Goal: Transaction & Acquisition: Obtain resource

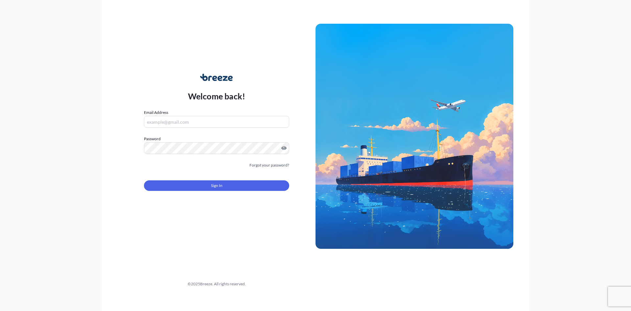
type input "[EMAIL_ADDRESS][DOMAIN_NAME]"
click at [192, 187] on button "Sign In" at bounding box center [216, 185] width 145 height 11
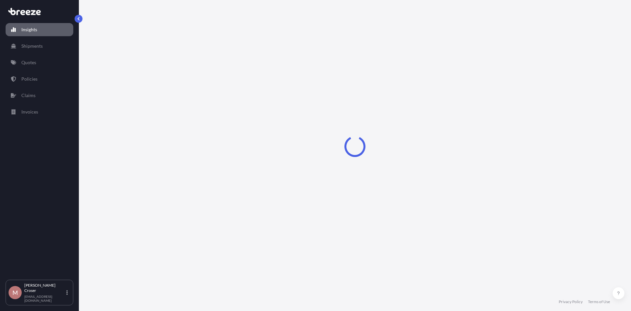
select select "2025"
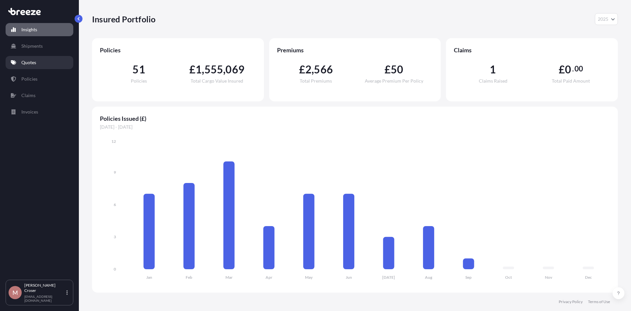
click at [40, 64] on link "Quotes" at bounding box center [40, 62] width 68 height 13
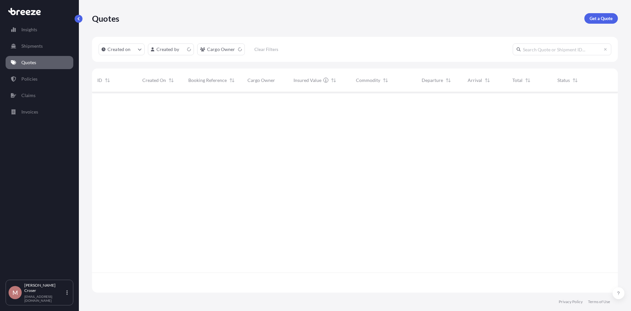
scroll to position [199, 521]
click at [589, 20] on link "Get a Quote" at bounding box center [602, 18] width 34 height 11
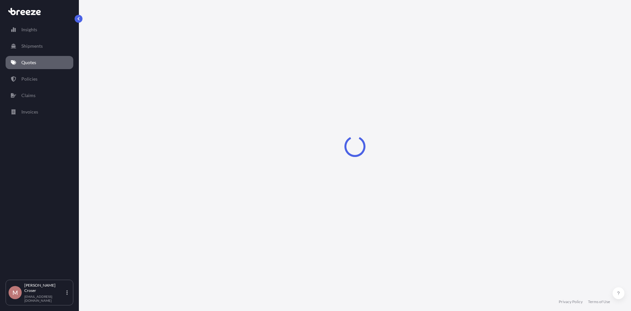
select select "Road"
select select "Sea"
select select "1"
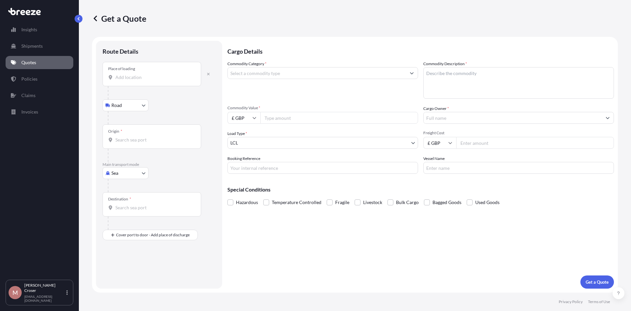
click at [135, 79] on input "Place of loading" at bounding box center [154, 77] width 78 height 7
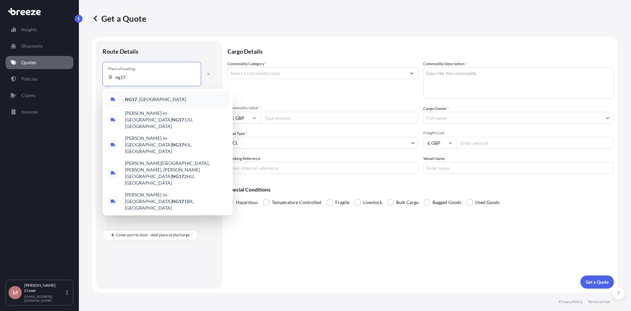
click at [137, 99] on span "NG17 , [GEOGRAPHIC_DATA]" at bounding box center [155, 99] width 61 height 7
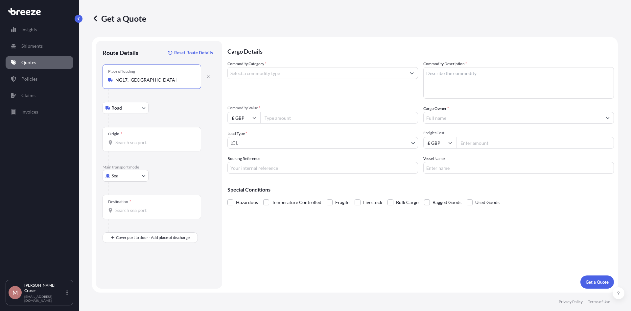
type input "NG17, [GEOGRAPHIC_DATA]"
click at [123, 177] on body "0 options available. 5 options available. Insights Shipments Quotes Policies Cl…" at bounding box center [315, 155] width 631 height 311
click at [123, 208] on div "Air" at bounding box center [125, 205] width 41 height 12
select select "Air"
click at [123, 81] on input "Place of loading" at bounding box center [154, 80] width 78 height 7
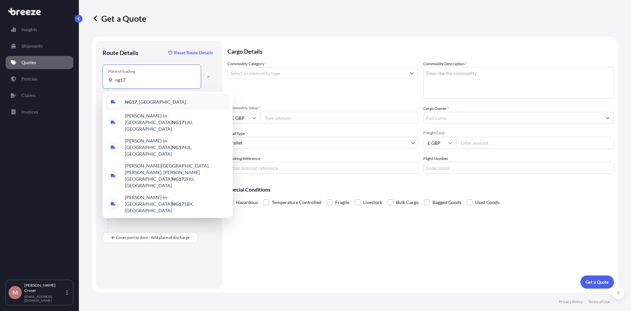
click at [130, 104] on b "NG17" at bounding box center [131, 102] width 12 height 6
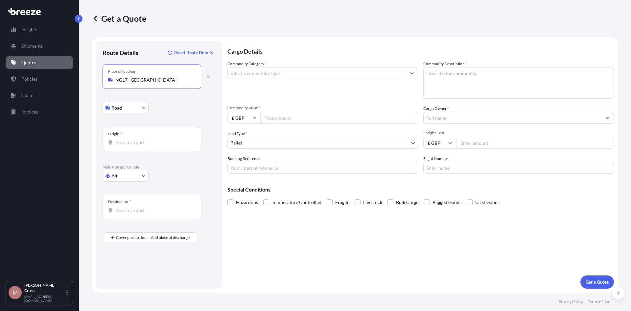
type input "NG17, [GEOGRAPHIC_DATA]"
click at [127, 142] on input "Origin *" at bounding box center [154, 142] width 78 height 7
click at [127, 165] on span "GB LHR - Heathrow Apt/[GEOGRAPHIC_DATA], [GEOGRAPHIC_DATA]" at bounding box center [176, 165] width 103 height 13
type input "GBLHR - Heathrow Apt/[GEOGRAPHIC_DATA], [GEOGRAPHIC_DATA]"
click at [120, 207] on div "Destination *" at bounding box center [152, 207] width 99 height 24
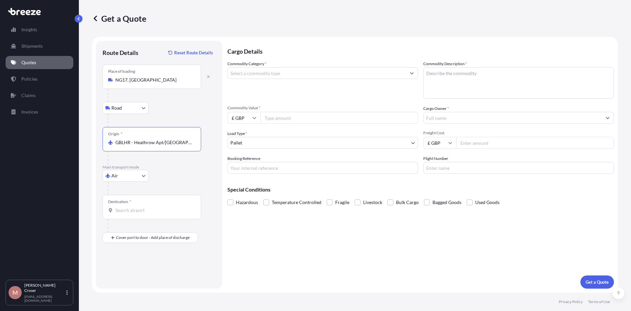
click at [120, 207] on input "Destination *" at bounding box center [154, 210] width 78 height 7
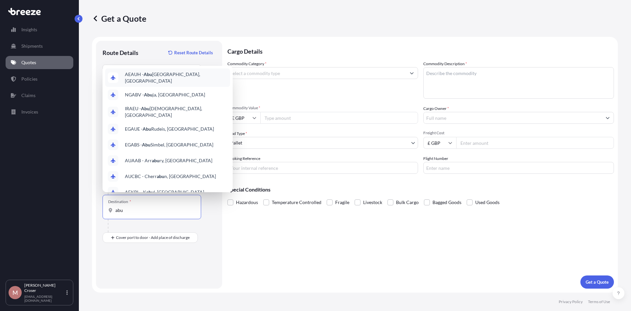
click at [173, 79] on span "AEAUH - [GEOGRAPHIC_DATA], [GEOGRAPHIC_DATA]" at bounding box center [176, 77] width 103 height 13
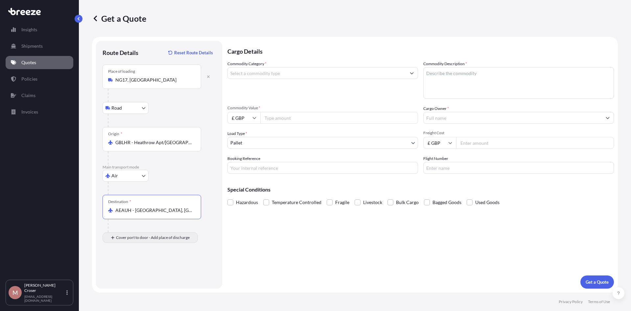
type input "AEAUH - [GEOGRAPHIC_DATA], [GEOGRAPHIC_DATA]"
click at [133, 270] on input "Place of Discharge" at bounding box center [154, 272] width 78 height 7
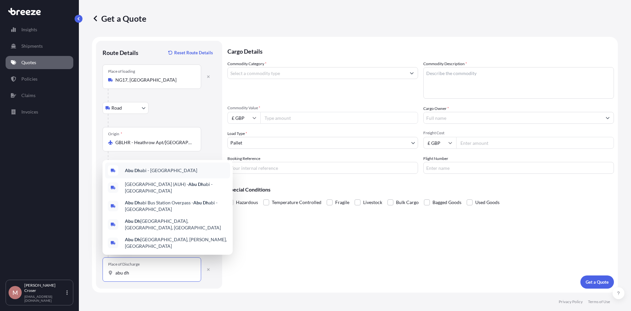
click at [152, 174] on span "Abu Dh abi - [GEOGRAPHIC_DATA]" at bounding box center [161, 170] width 72 height 7
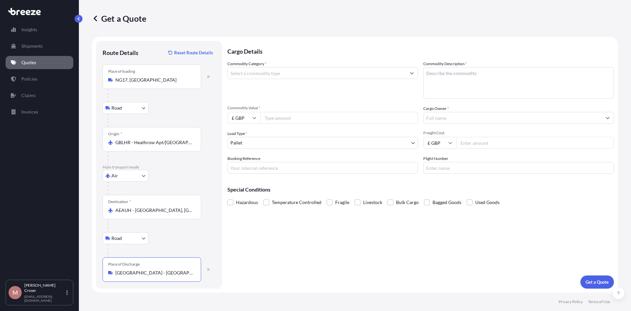
type input "[GEOGRAPHIC_DATA] - [GEOGRAPHIC_DATA]"
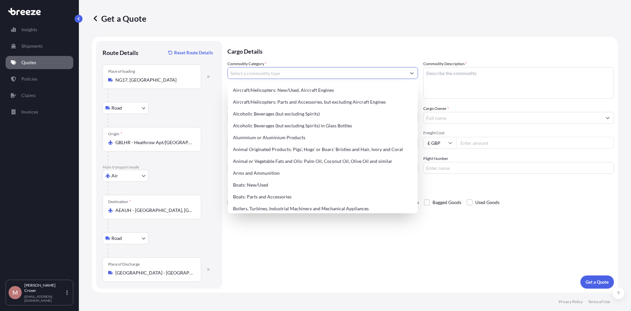
click at [278, 73] on input "Commodity Category *" at bounding box center [317, 73] width 178 height 12
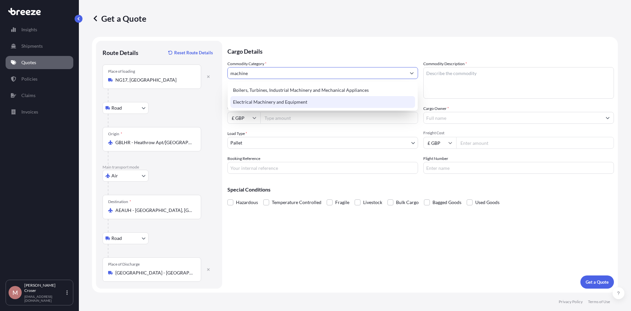
click at [274, 105] on div "Electrical Machinery and Equipment" at bounding box center [323, 102] width 185 height 12
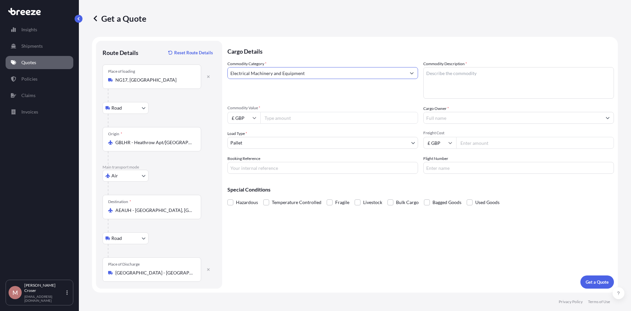
type input "Electrical Machinery and Equipment"
click at [465, 78] on textarea "Commodity Description *" at bounding box center [519, 83] width 191 height 32
type textarea "Spares"
click at [283, 118] on input "Commodity Value *" at bounding box center [339, 118] width 158 height 12
type input "45000"
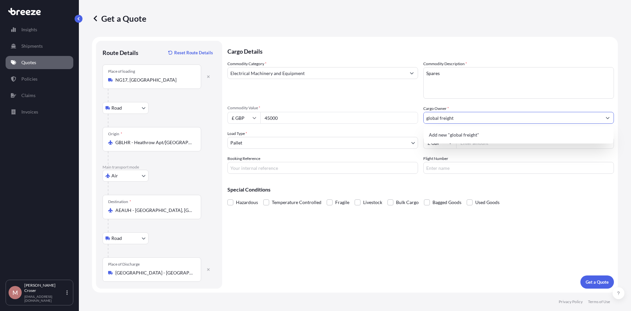
type input "global freight"
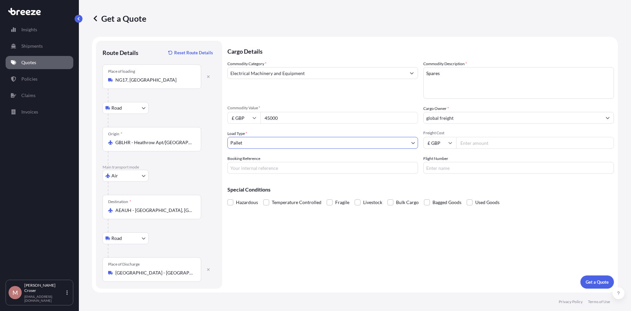
type textarea "£ GBP"
type input "659"
click at [596, 281] on p "Get a Quote" at bounding box center [597, 282] width 23 height 7
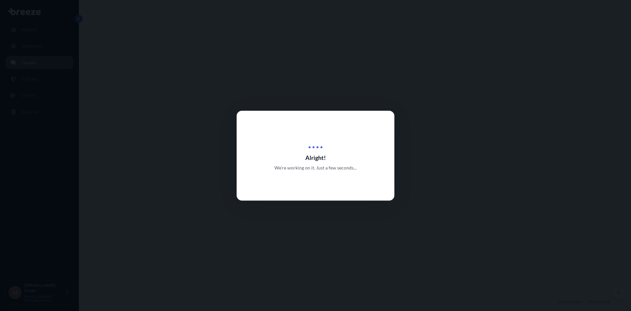
select select "Road"
select select "Air"
select select "Road"
select select "1"
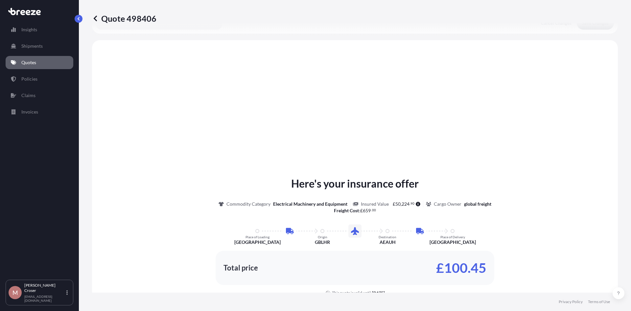
scroll to position [263, 0]
